Goal: Information Seeking & Learning: Understand process/instructions

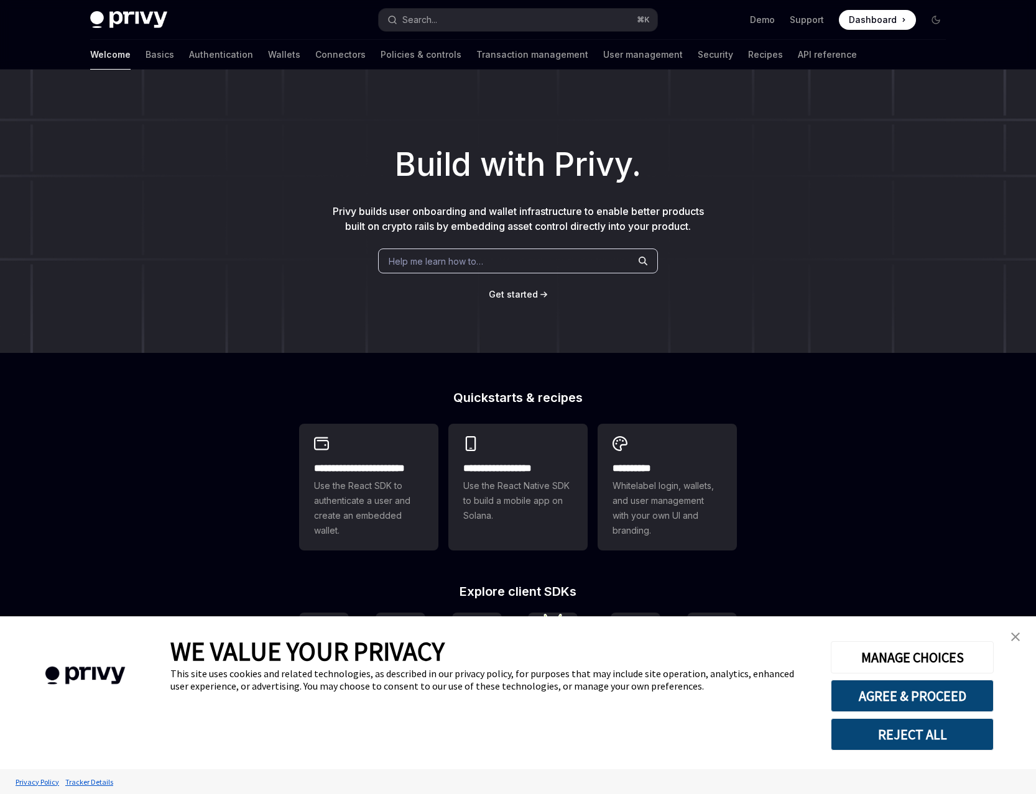
type textarea "*"
click at [919, 700] on button "AGREE & PROCEED" at bounding box center [911, 696] width 163 height 32
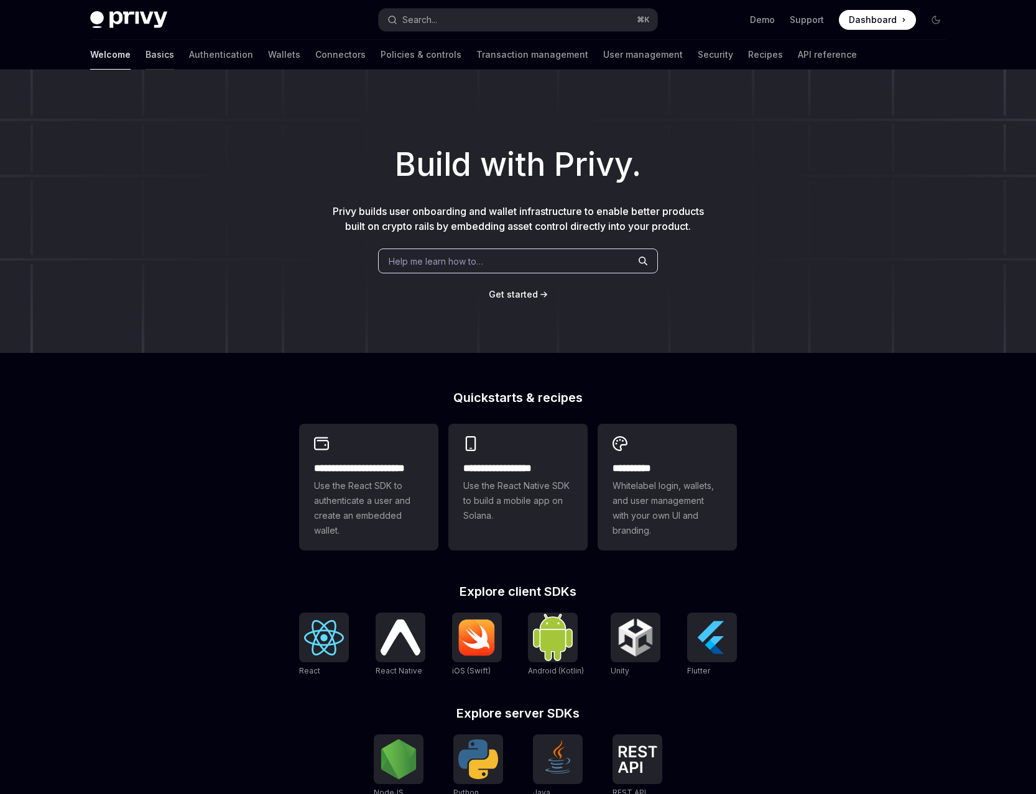
click at [145, 52] on link "Basics" at bounding box center [159, 55] width 29 height 30
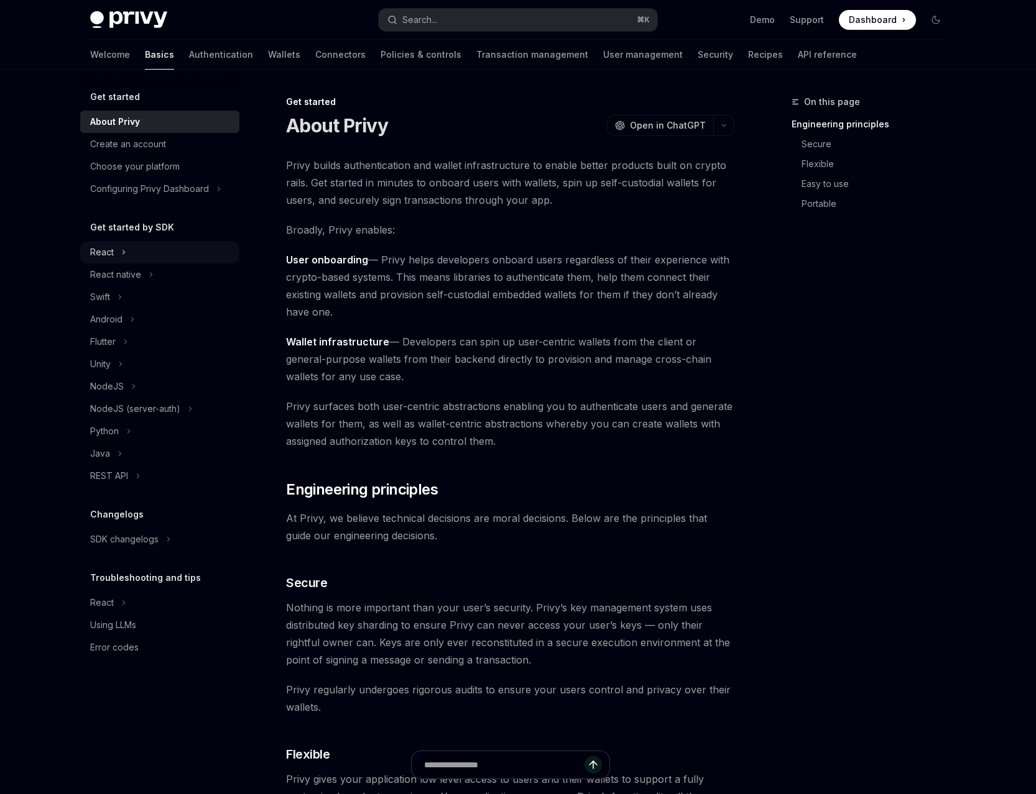
click at [140, 254] on div "React" at bounding box center [159, 252] width 159 height 22
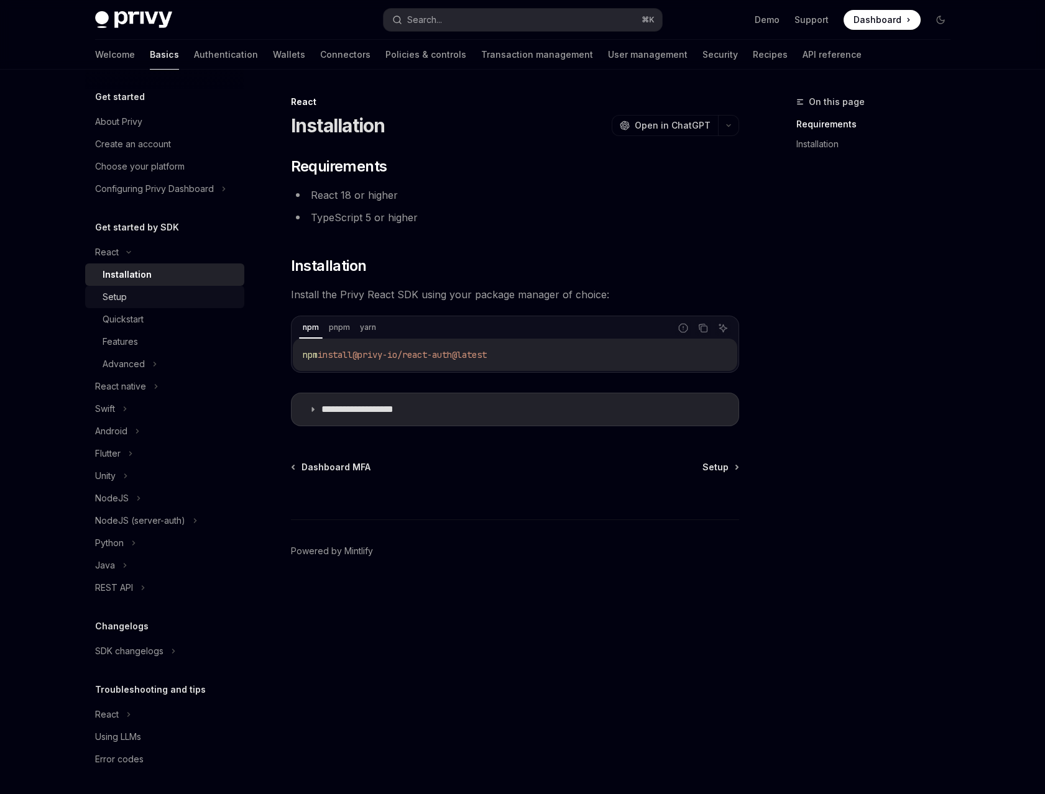
click at [139, 297] on div "Setup" at bounding box center [170, 297] width 134 height 15
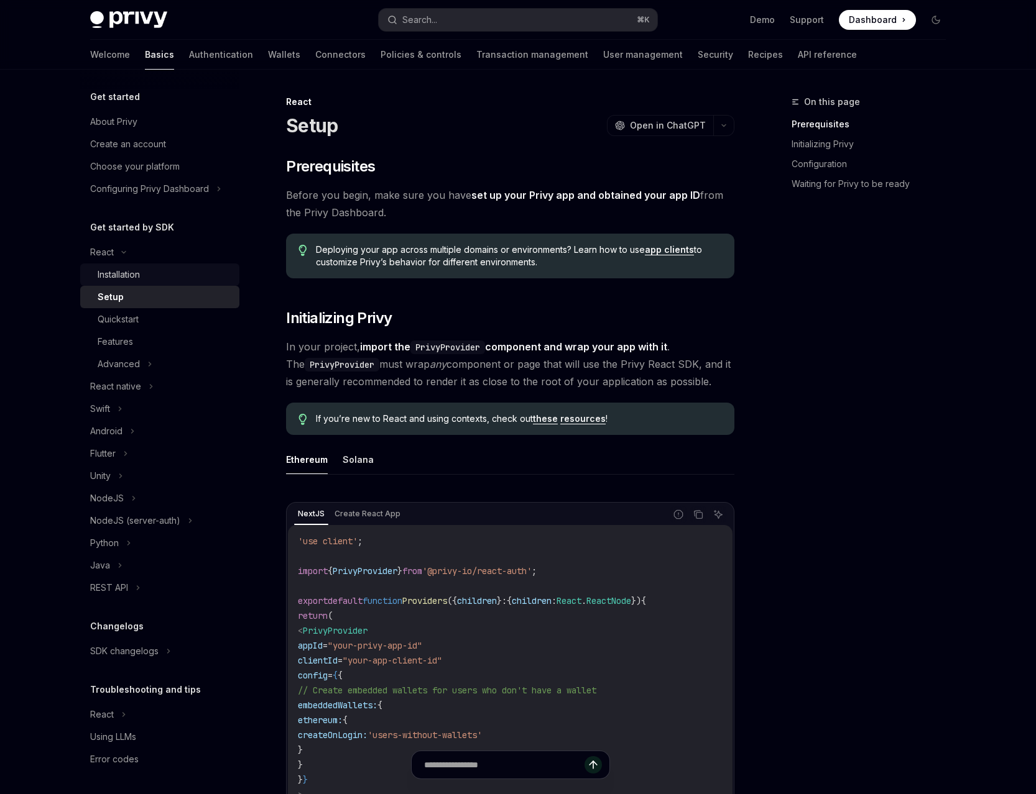
click at [145, 279] on div "Installation" at bounding box center [165, 274] width 134 height 15
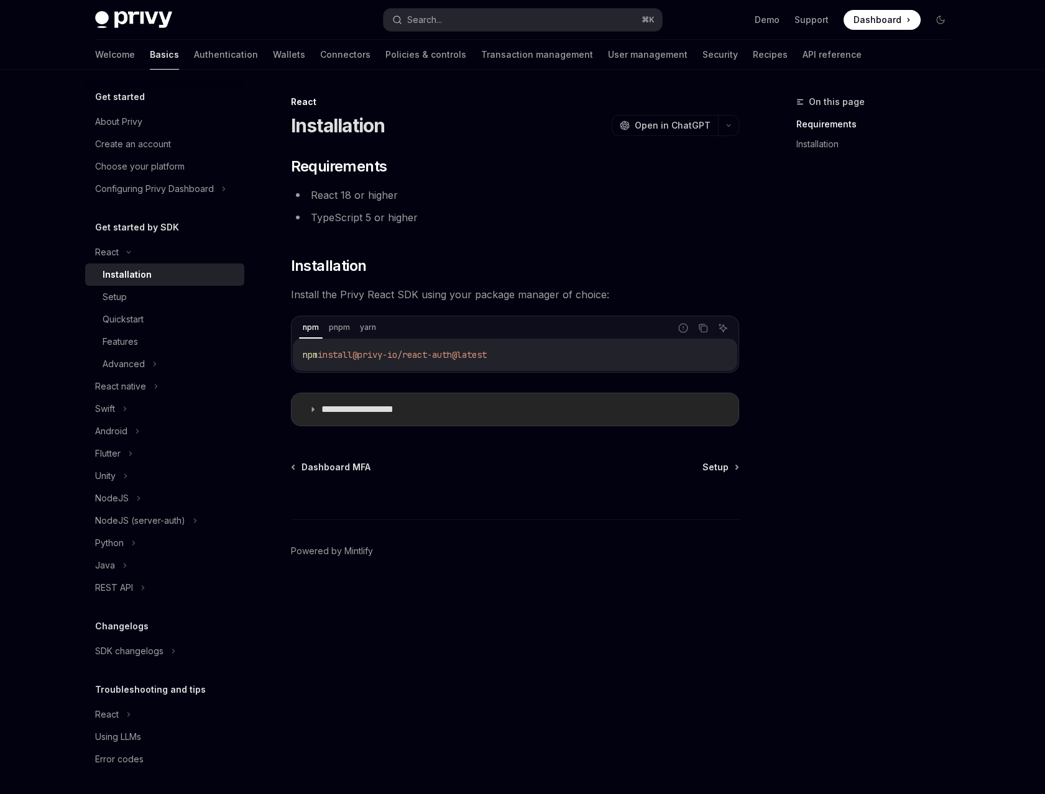
click at [385, 412] on p "**********" at bounding box center [372, 409] width 102 height 12
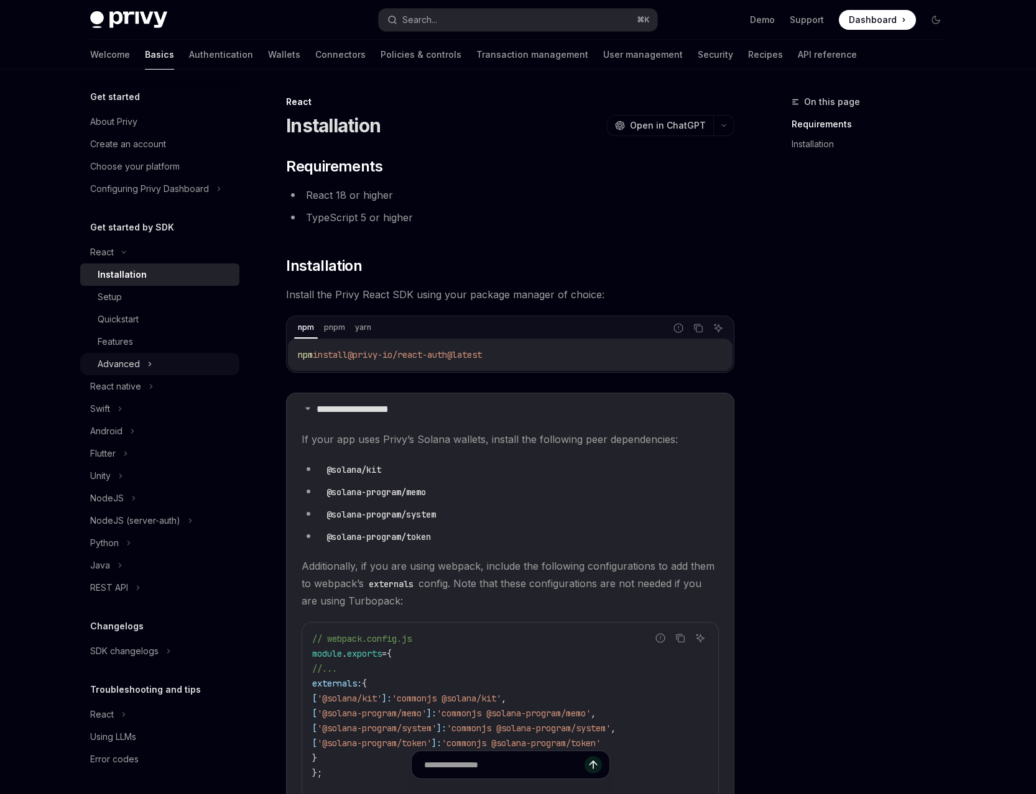
click at [163, 373] on div "Advanced" at bounding box center [159, 364] width 159 height 22
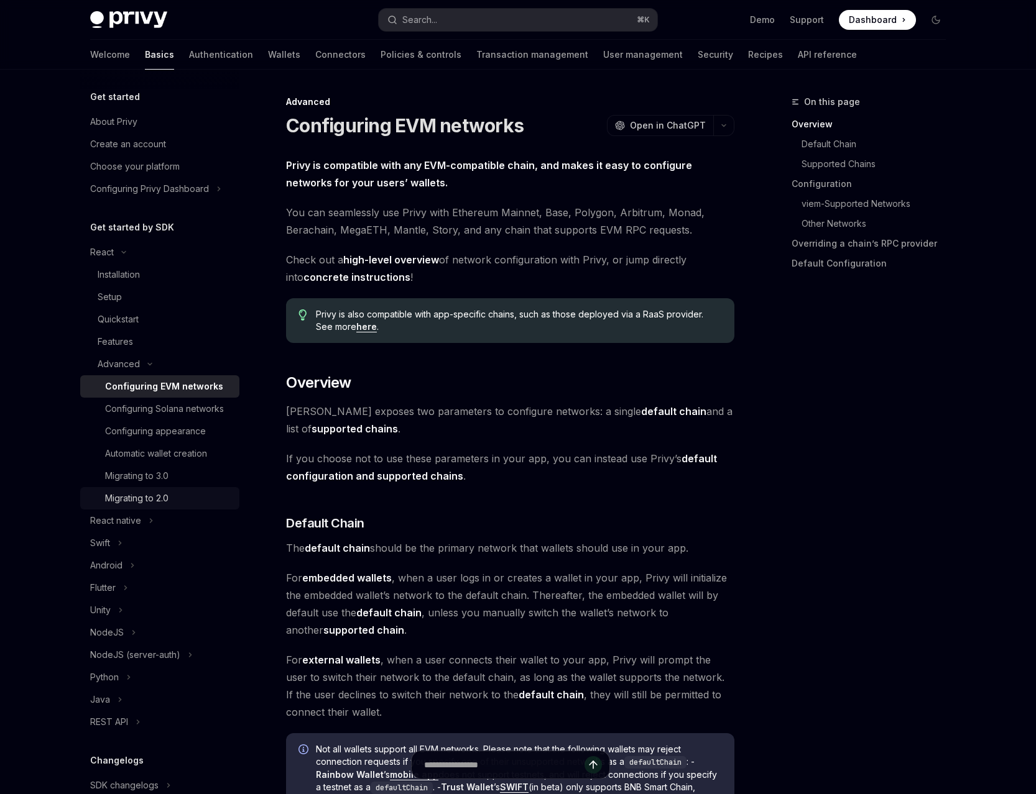
click at [155, 506] on div "Migrating to 2.0" at bounding box center [136, 498] width 63 height 15
type textarea "*"
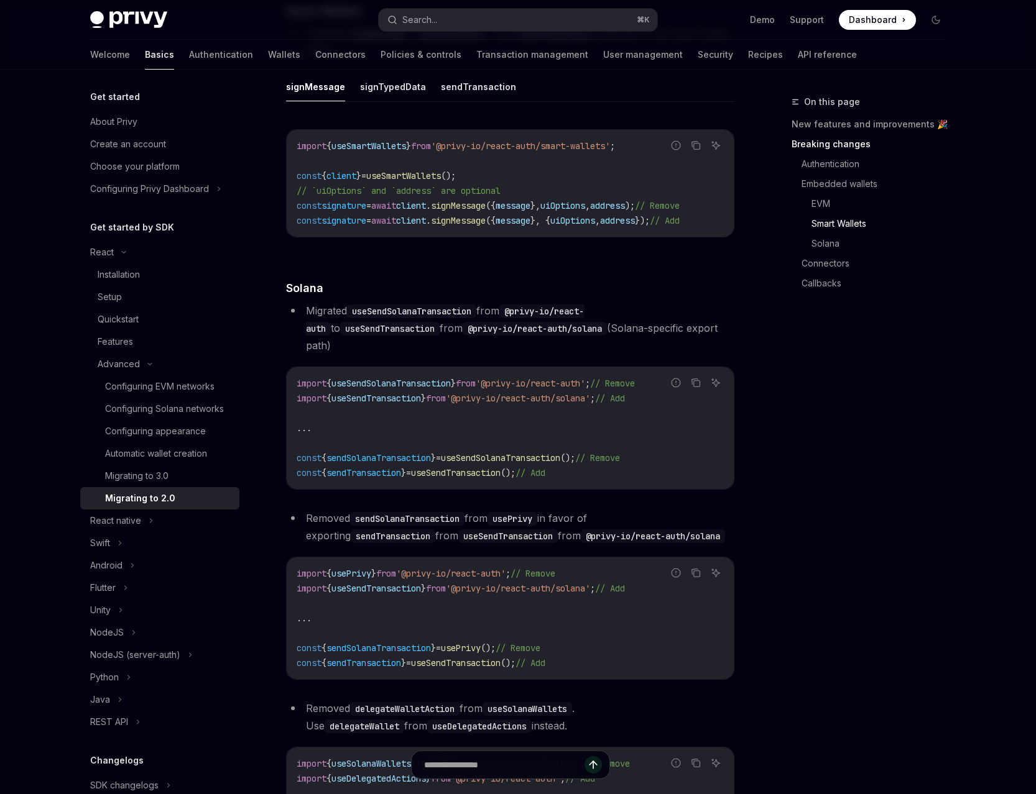
scroll to position [2156, 0]
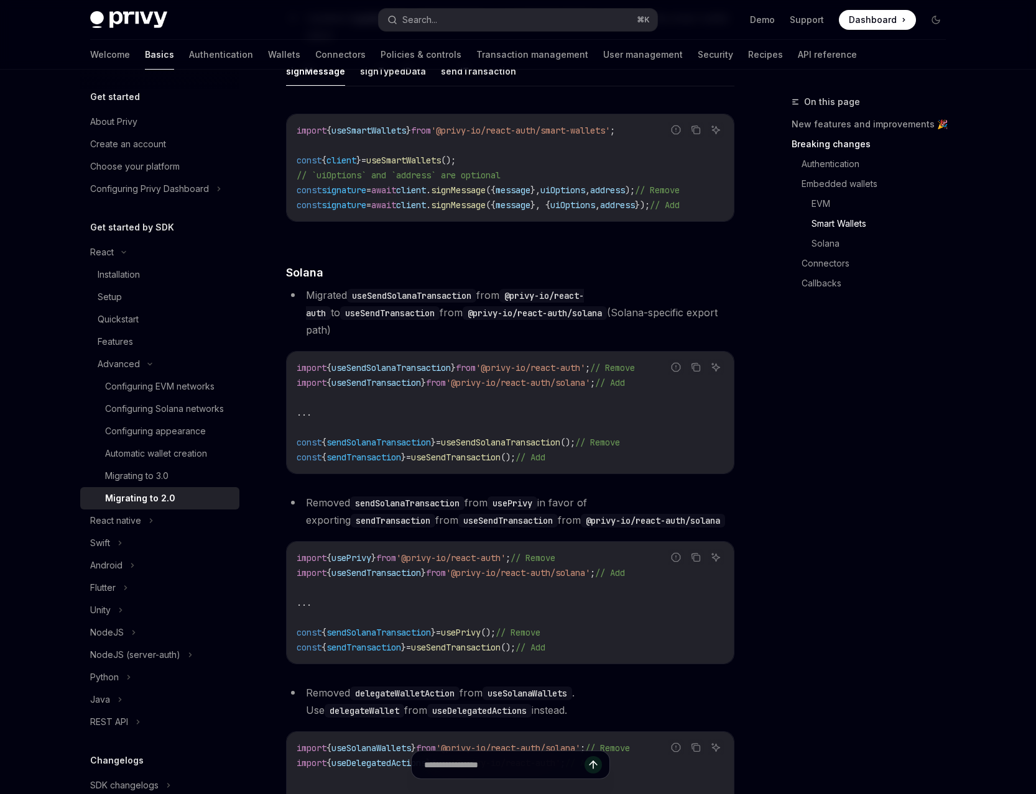
click at [560, 448] on span "useSendSolanaTransaction" at bounding box center [500, 442] width 119 height 11
click at [405, 303] on code "useSendSolanaTransaction" at bounding box center [411, 296] width 129 height 14
